Goal: Information Seeking & Learning: Learn about a topic

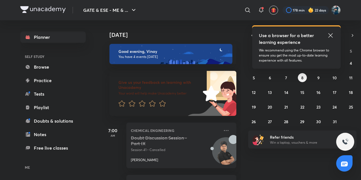
click at [330, 34] on icon at bounding box center [330, 35] width 7 height 7
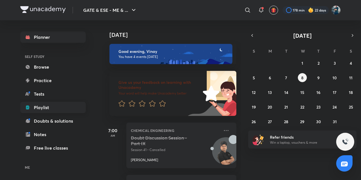
click at [49, 107] on link "Playlist" at bounding box center [52, 107] width 65 height 11
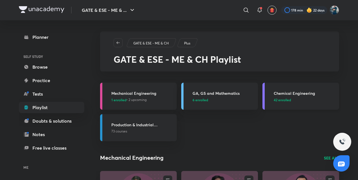
click at [282, 94] on h3 "Chemical Engineering" at bounding box center [305, 93] width 62 height 6
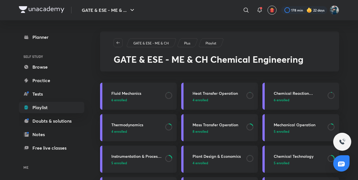
click at [137, 156] on h3 "Instrumentation & Process Control" at bounding box center [136, 157] width 50 height 6
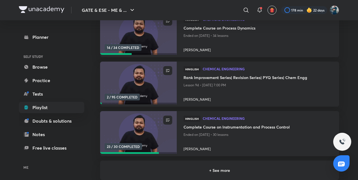
scroll to position [86, 0]
click at [205, 126] on h4 "Complete Course on Instrumentation and Process Control" at bounding box center [257, 127] width 149 height 7
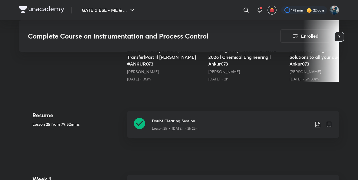
scroll to position [238, 0]
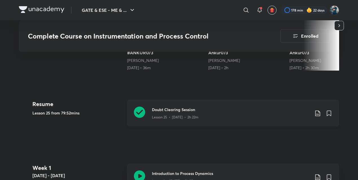
click at [140, 114] on icon at bounding box center [139, 112] width 11 height 11
